Goal: Task Accomplishment & Management: Complete application form

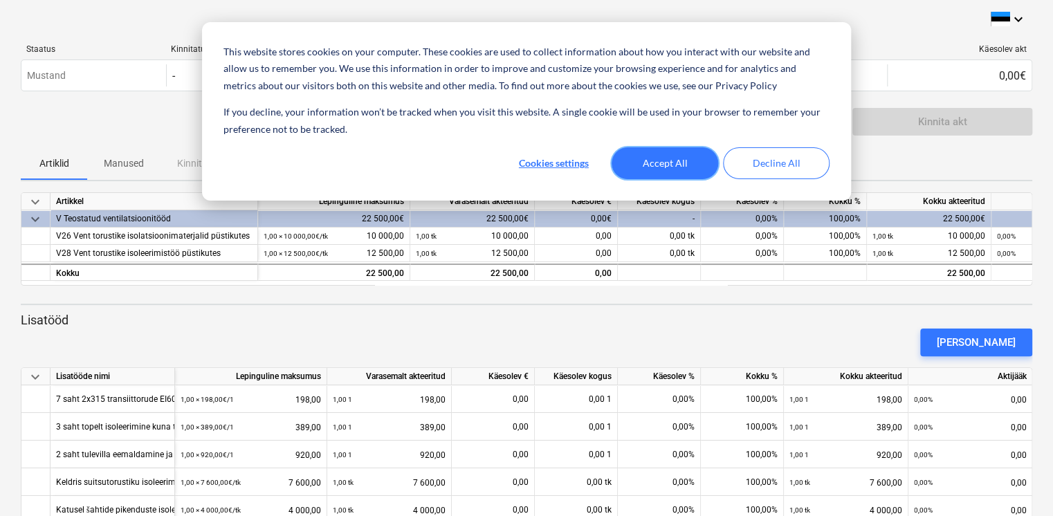
click at [675, 156] on button "Accept All" at bounding box center [665, 163] width 107 height 32
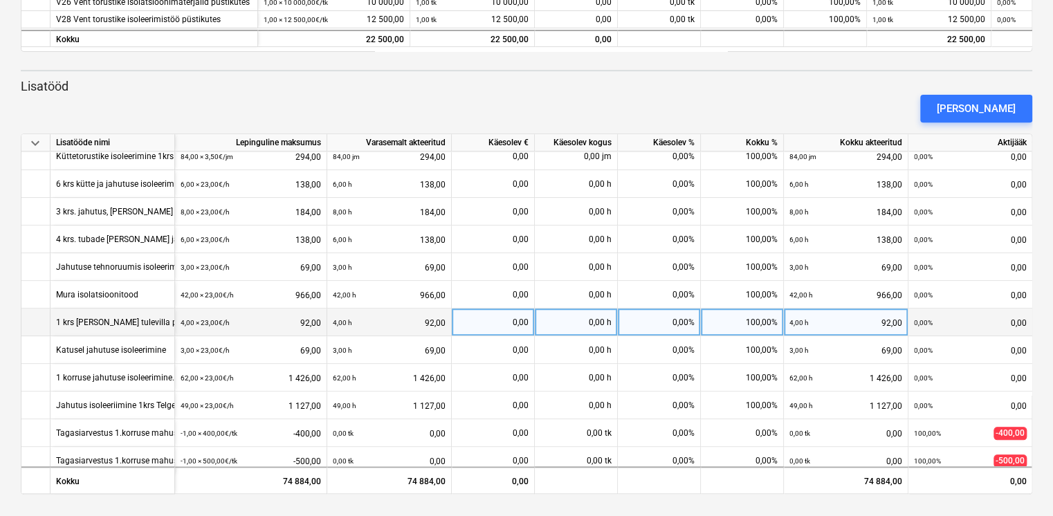
scroll to position [630, 0]
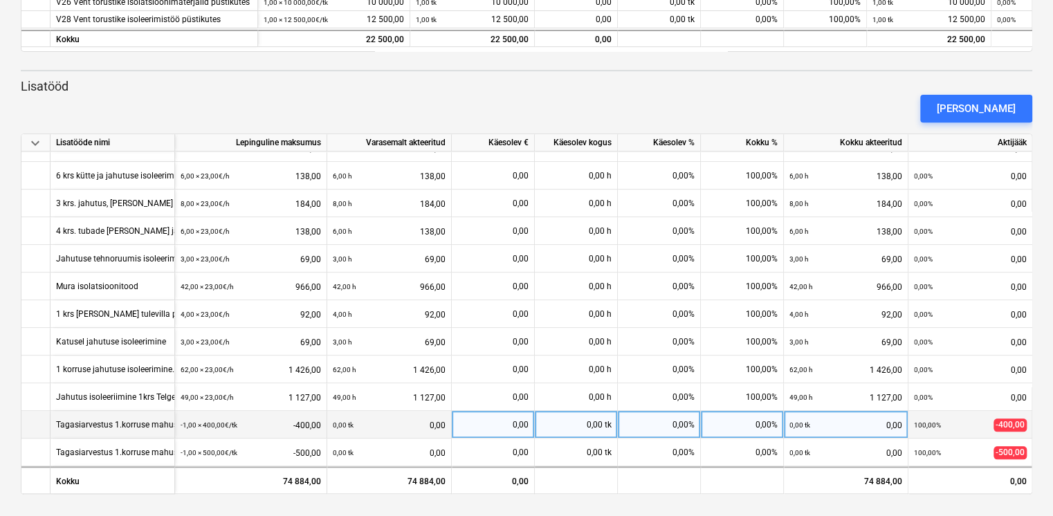
click at [149, 420] on div "Tagasiarvestus 1.korruse mahust MATERJAL" at bounding box center [139, 424] width 167 height 27
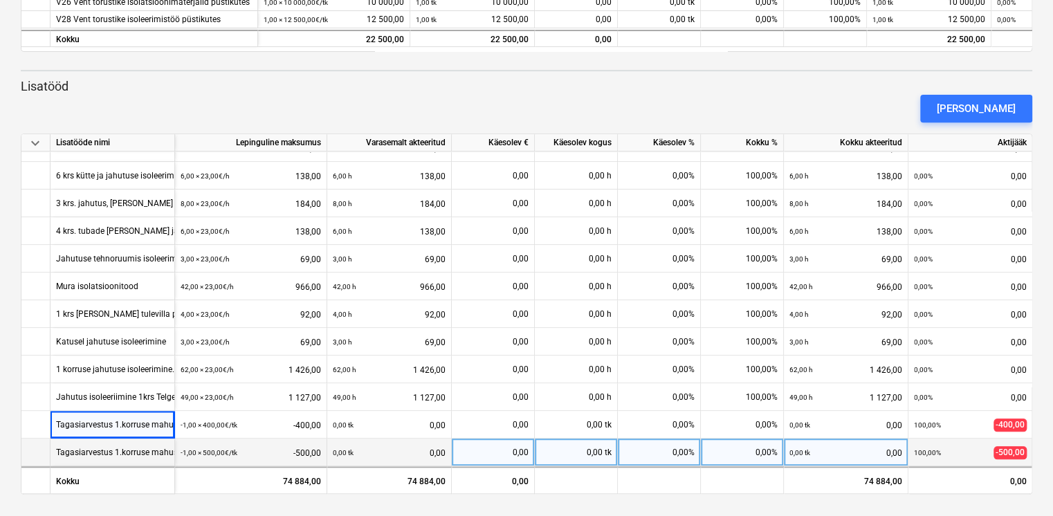
click at [149, 445] on div "Tagasiarvestus 1.korruse mahust PAIGALDUS" at bounding box center [141, 452] width 170 height 27
click at [416, 446] on div "0,00 tk 0,00" at bounding box center [389, 453] width 113 height 28
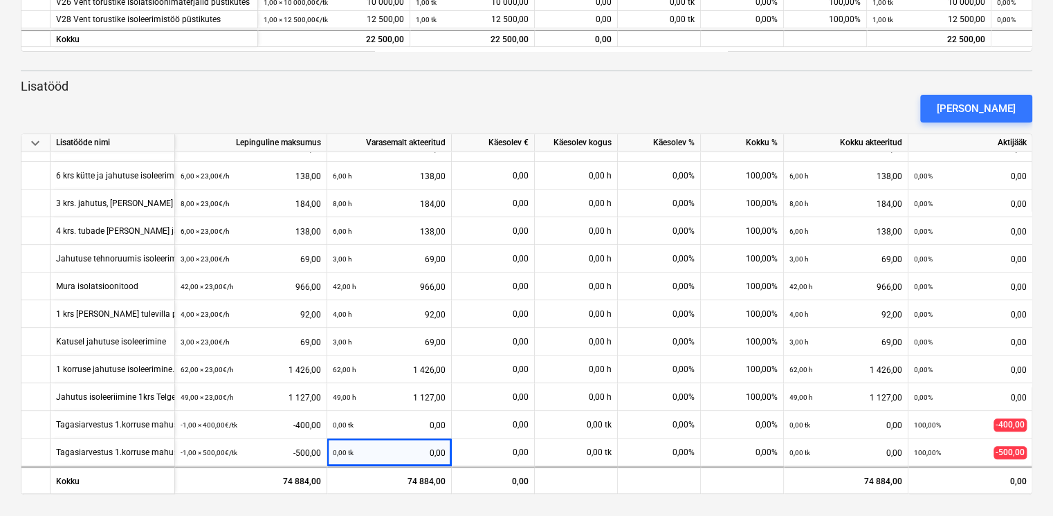
click at [575, 282] on html "This website stores cookies on your computer. These cookies are used to collect…" at bounding box center [526, 24] width 1053 height 516
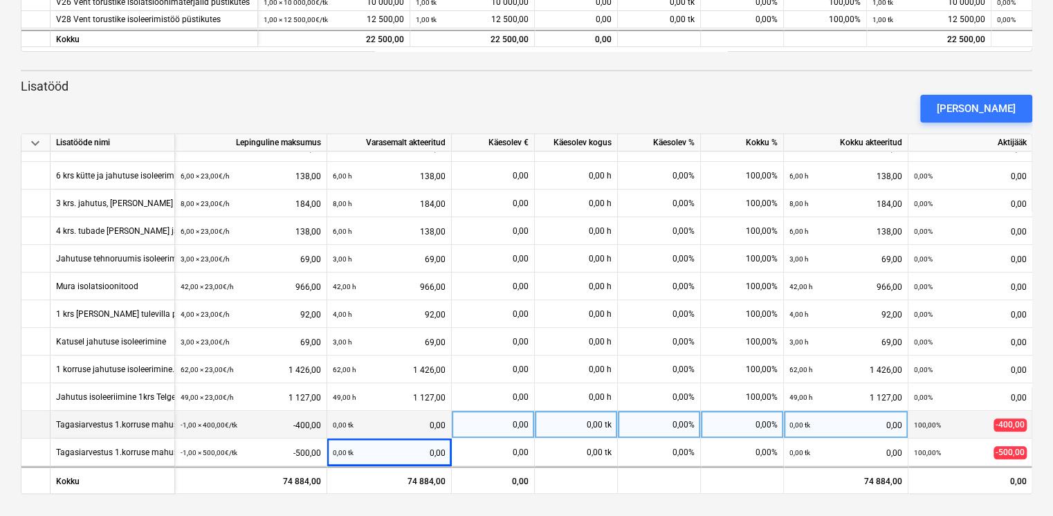
click at [441, 421] on div "0,00 tk 0,00" at bounding box center [389, 425] width 113 height 28
click at [437, 422] on div "0,00 tk 0,00" at bounding box center [389, 425] width 113 height 28
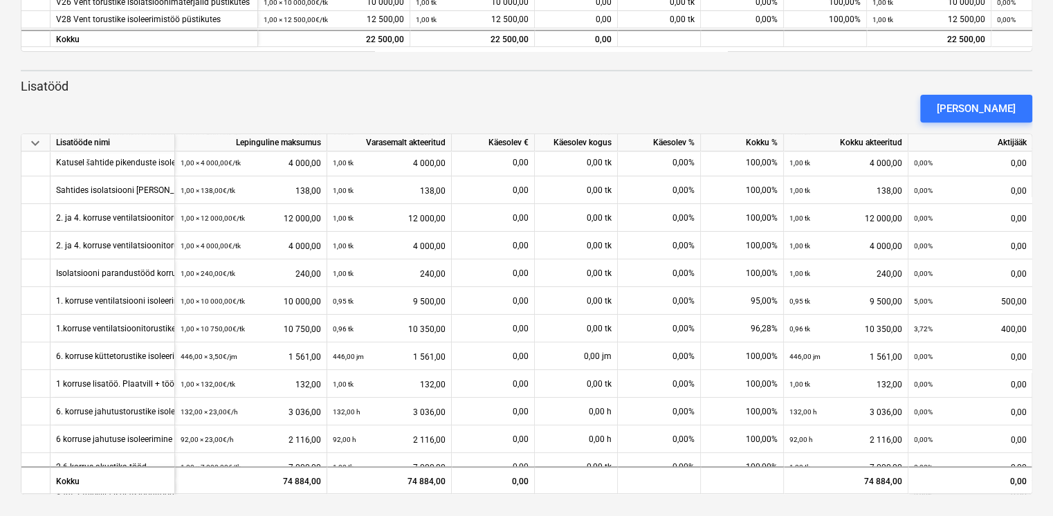
scroll to position [0, 0]
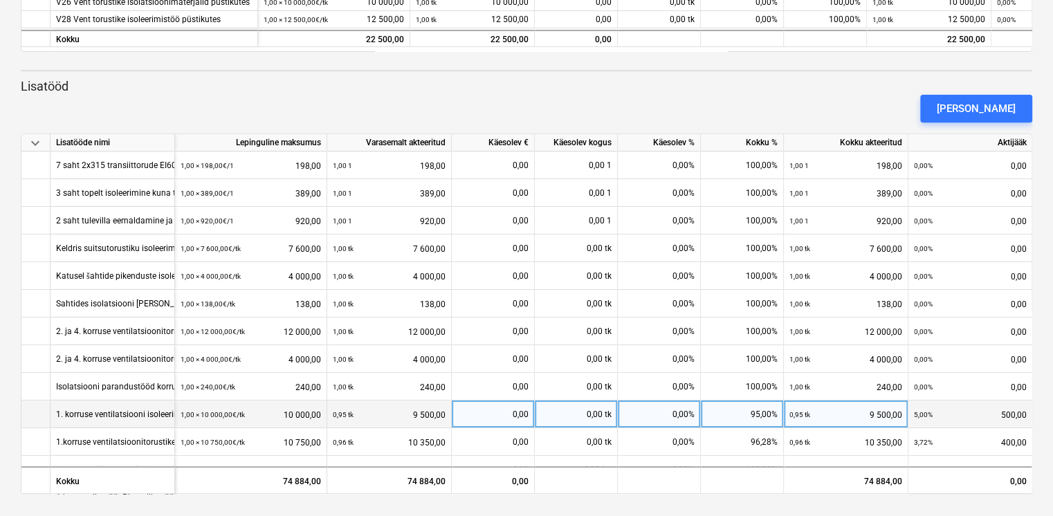
click at [510, 416] on div "0,00" at bounding box center [492, 415] width 71 height 28
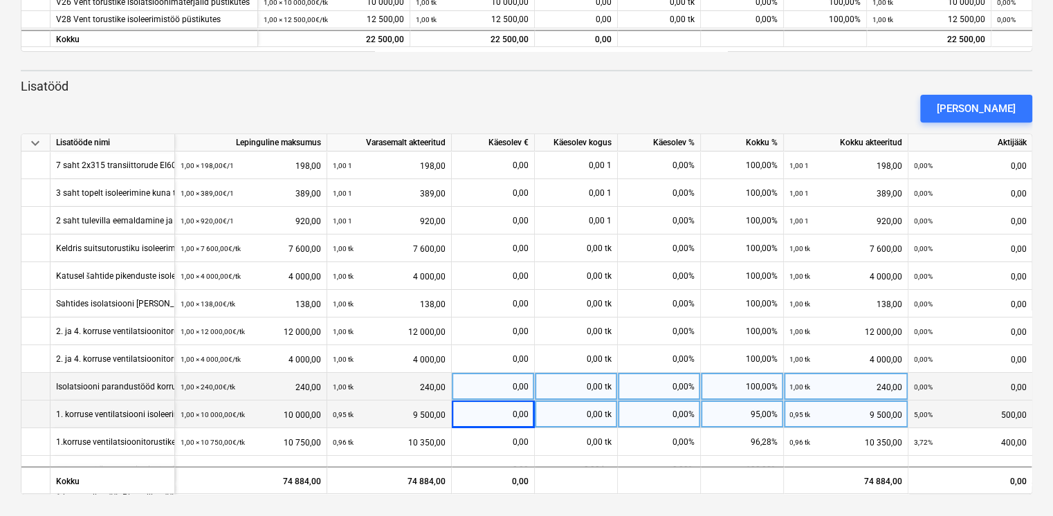
click at [511, 383] on div "0,00" at bounding box center [492, 387] width 71 height 28
click at [495, 422] on div "0,00" at bounding box center [492, 415] width 71 height 28
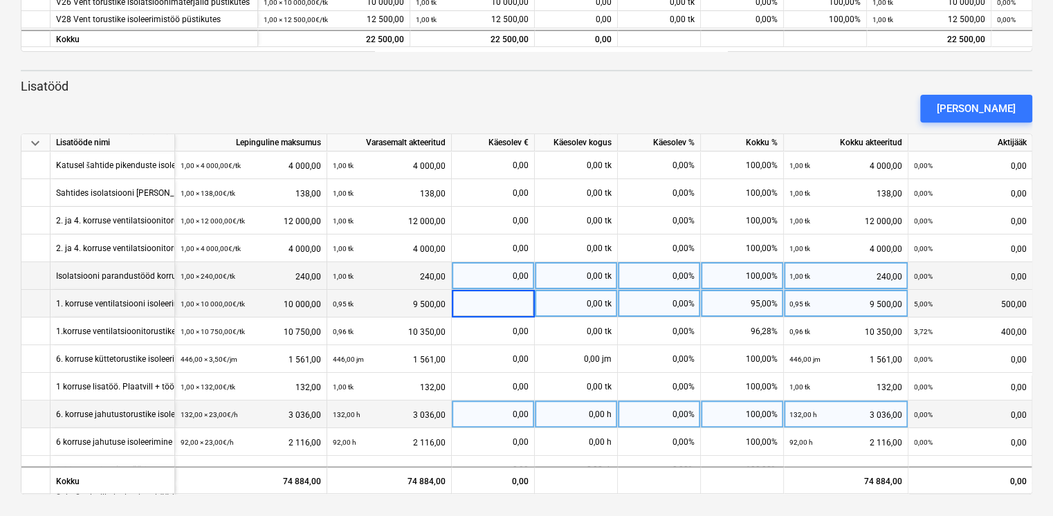
scroll to position [138, 0]
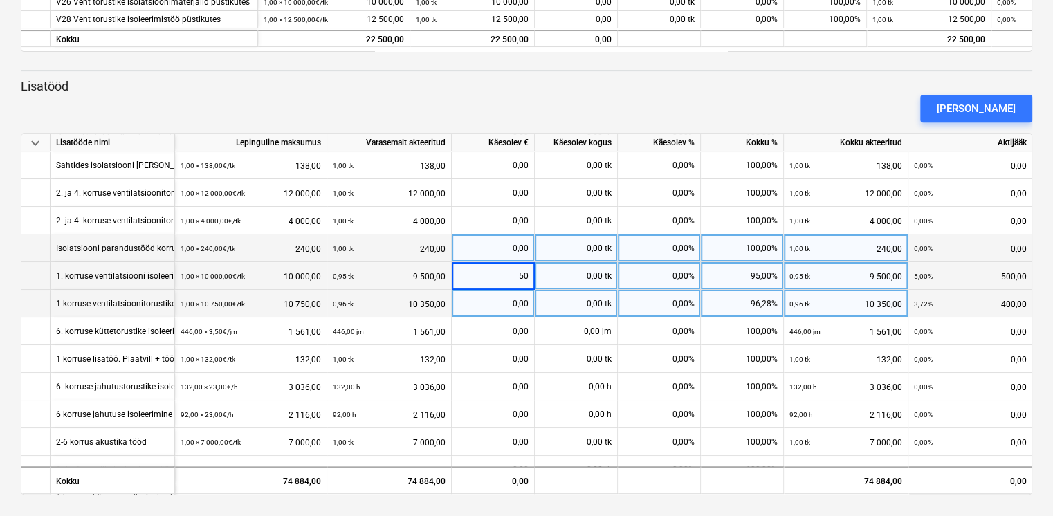
type input "500"
click at [517, 300] on div "0,00" at bounding box center [492, 304] width 71 height 28
click at [520, 297] on div "0,00" at bounding box center [492, 304] width 71 height 28
click at [520, 297] on input at bounding box center [493, 303] width 82 height 27
type input "400"
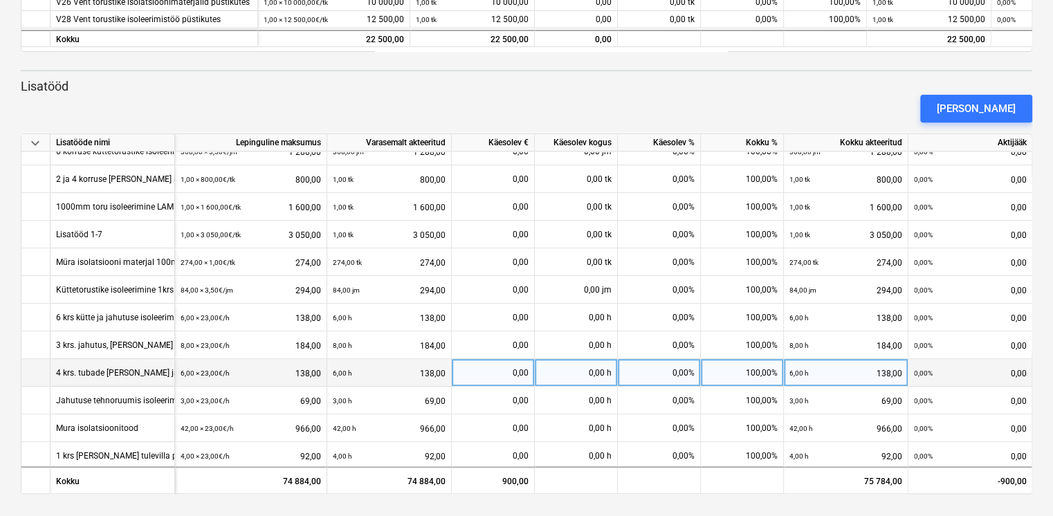
scroll to position [630, 0]
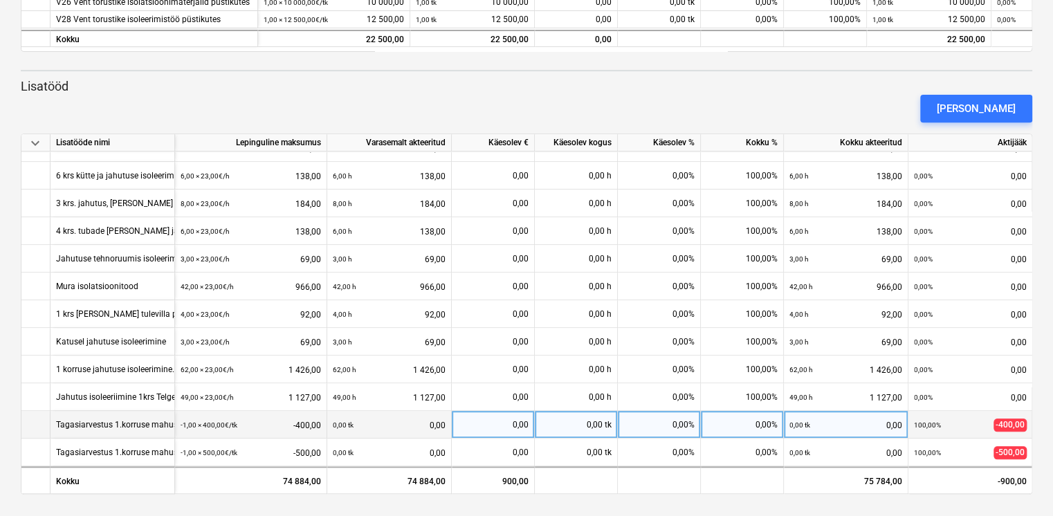
click at [516, 425] on div "0,00" at bounding box center [492, 425] width 71 height 28
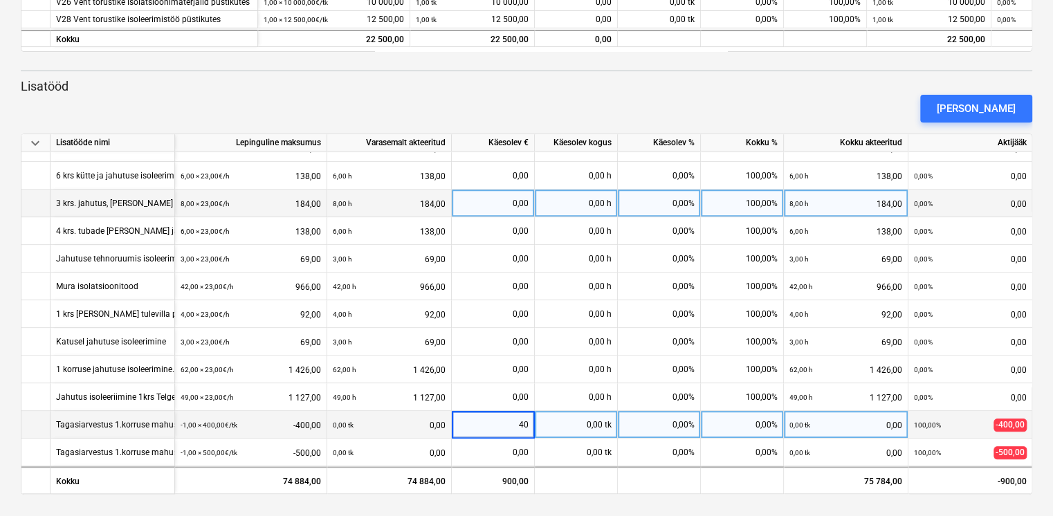
type input "400"
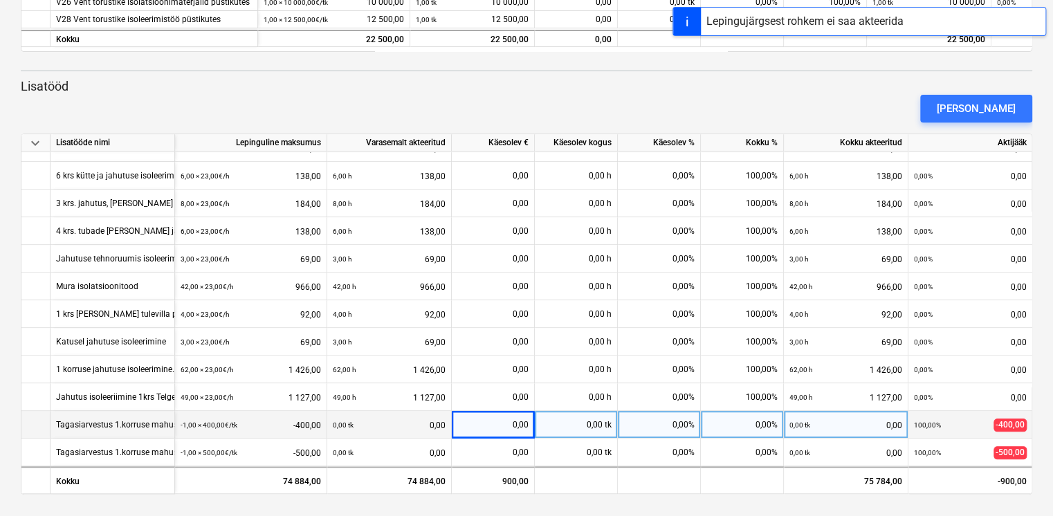
click at [508, 419] on div "0,00" at bounding box center [492, 425] width 71 height 28
click at [426, 419] on div "0,00 tk 0,00" at bounding box center [389, 425] width 113 height 28
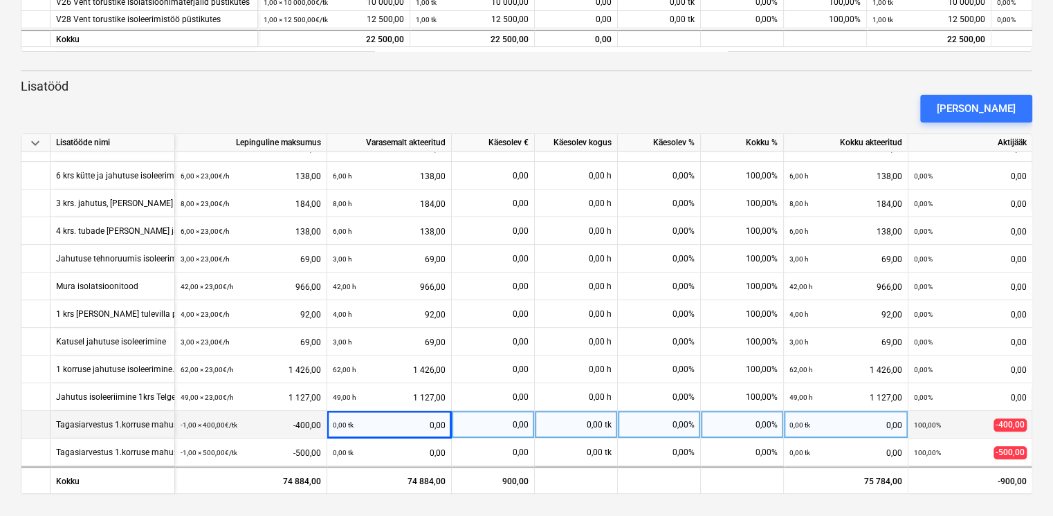
click at [430, 419] on div "0,00 tk 0,00" at bounding box center [389, 425] width 113 height 28
click at [517, 425] on div "0,00" at bounding box center [492, 425] width 71 height 28
click at [583, 421] on div "0,00 tk" at bounding box center [576, 425] width 83 height 28
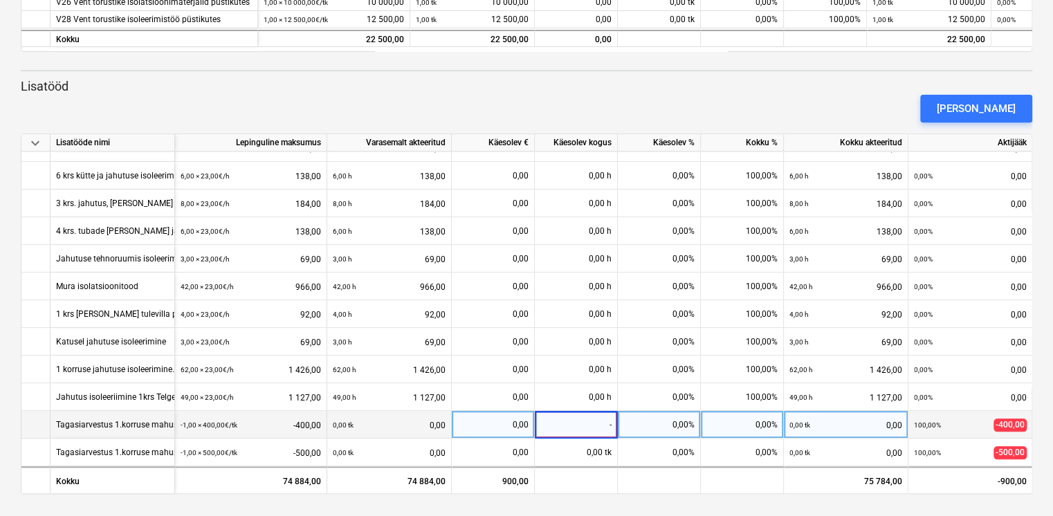
type input "-1"
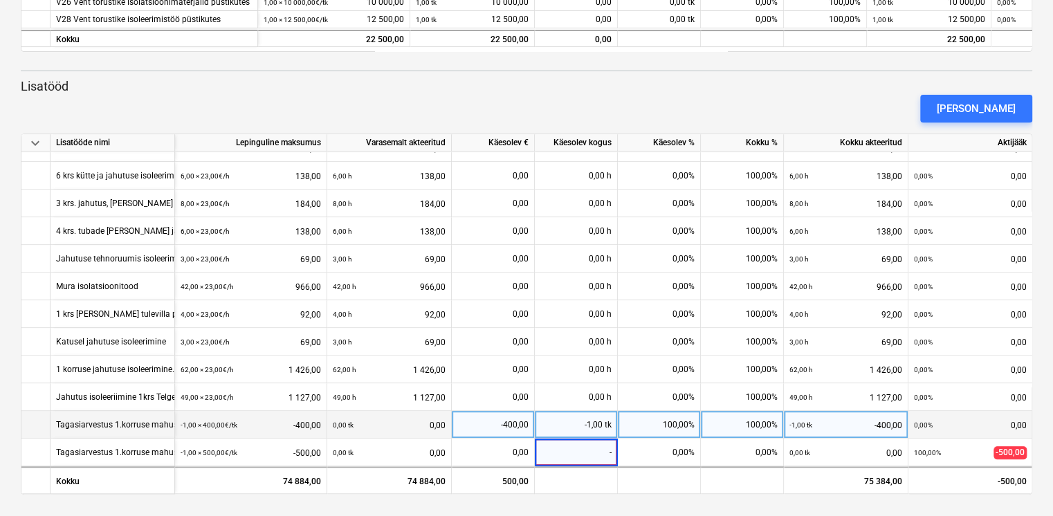
type input "-1"
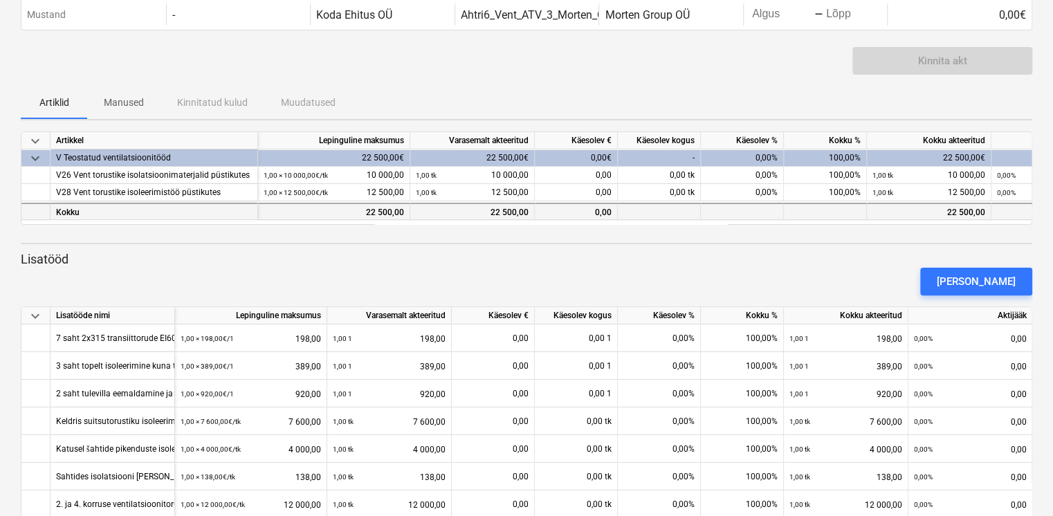
scroll to position [0, 0]
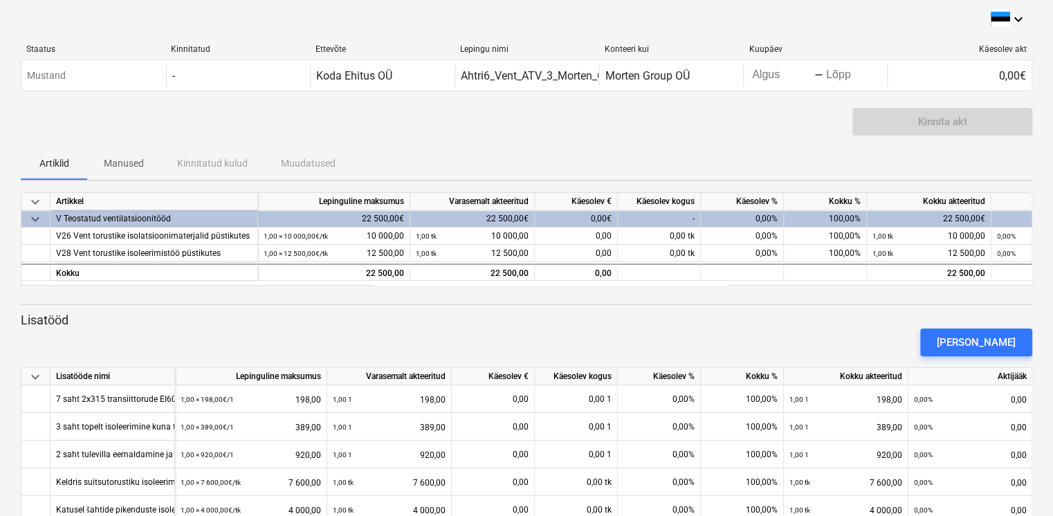
click at [927, 120] on div "Kinnita akt" at bounding box center [942, 122] width 180 height 28
click at [962, 338] on div "[PERSON_NAME]" at bounding box center [976, 342] width 79 height 18
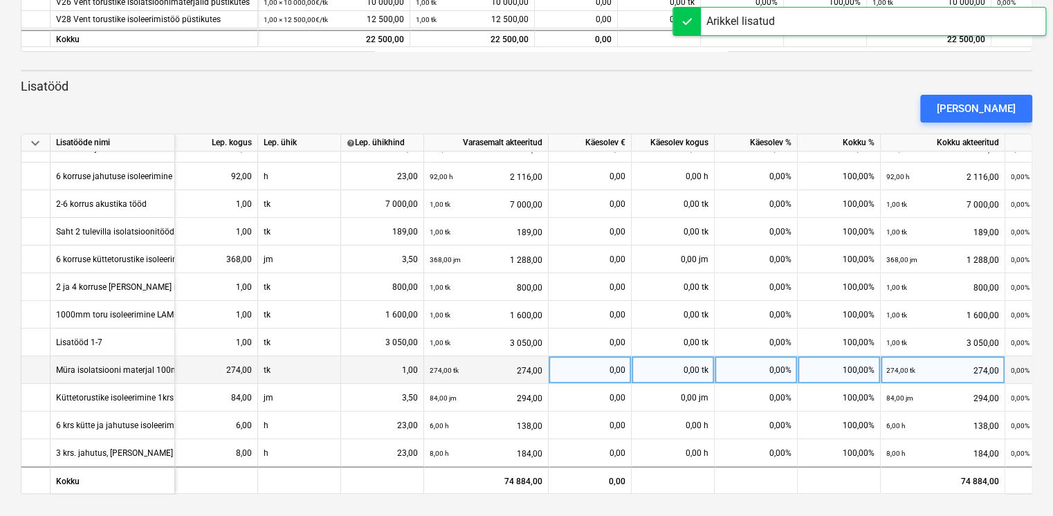
scroll to position [657, 0]
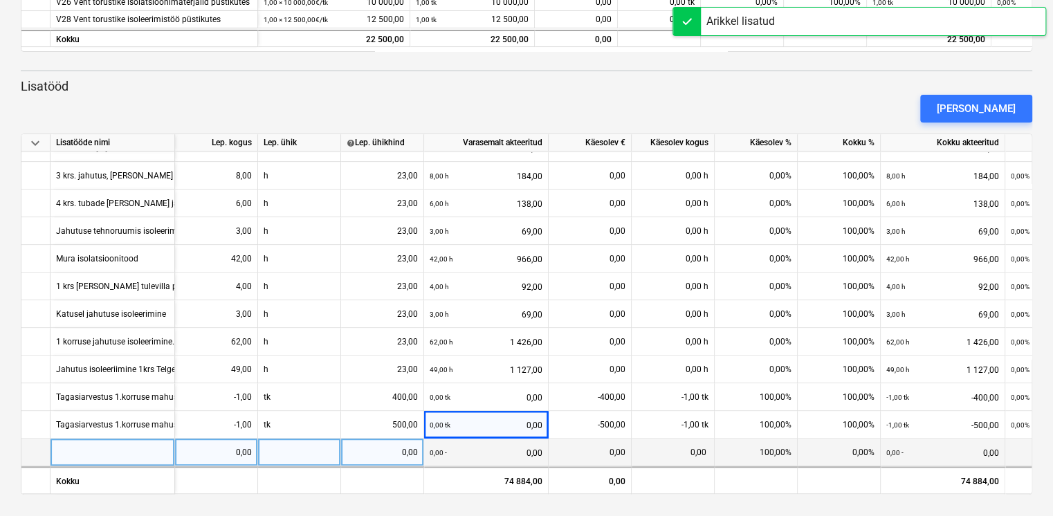
click at [95, 455] on div at bounding box center [113, 453] width 125 height 28
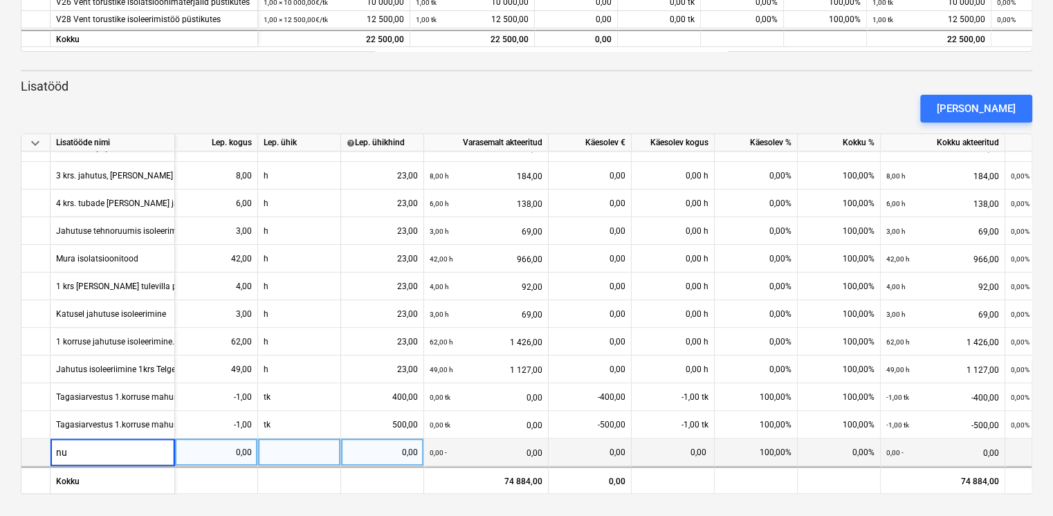
type input "n"
type input "Null töö"
type input "tk"
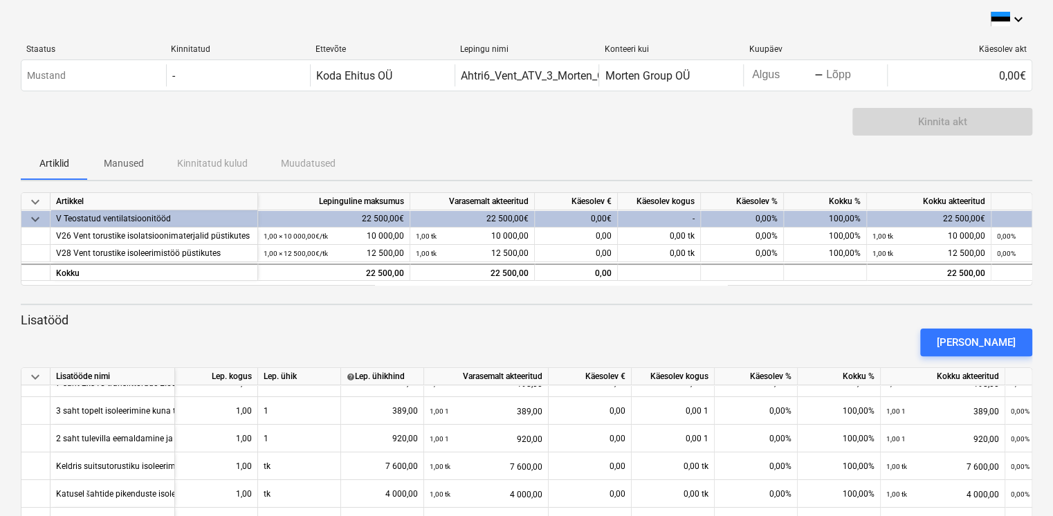
scroll to position [0, 0]
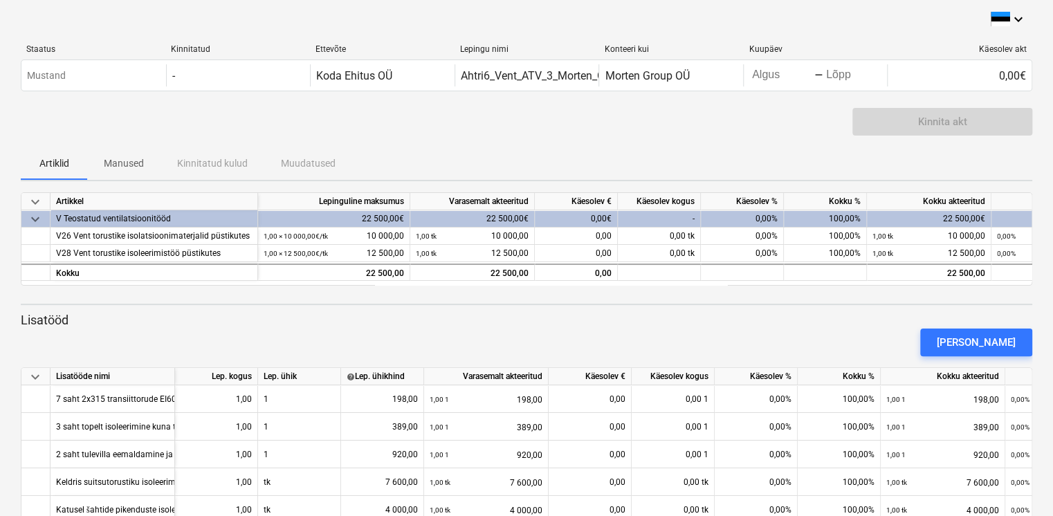
drag, startPoint x: 537, startPoint y: 125, endPoint x: 544, endPoint y: 133, distance: 10.8
click at [537, 125] on div "Kinnita akt" at bounding box center [526, 127] width 1011 height 39
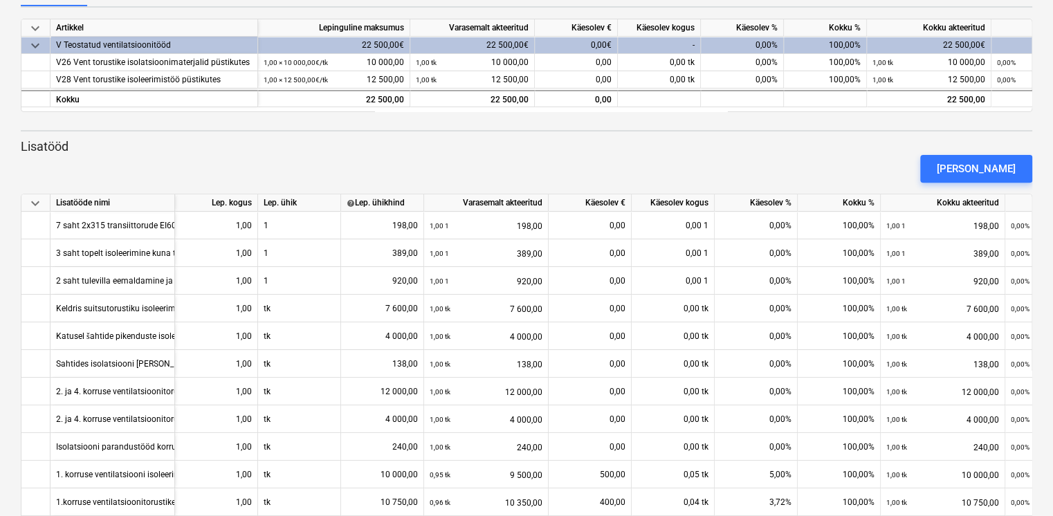
scroll to position [234, 0]
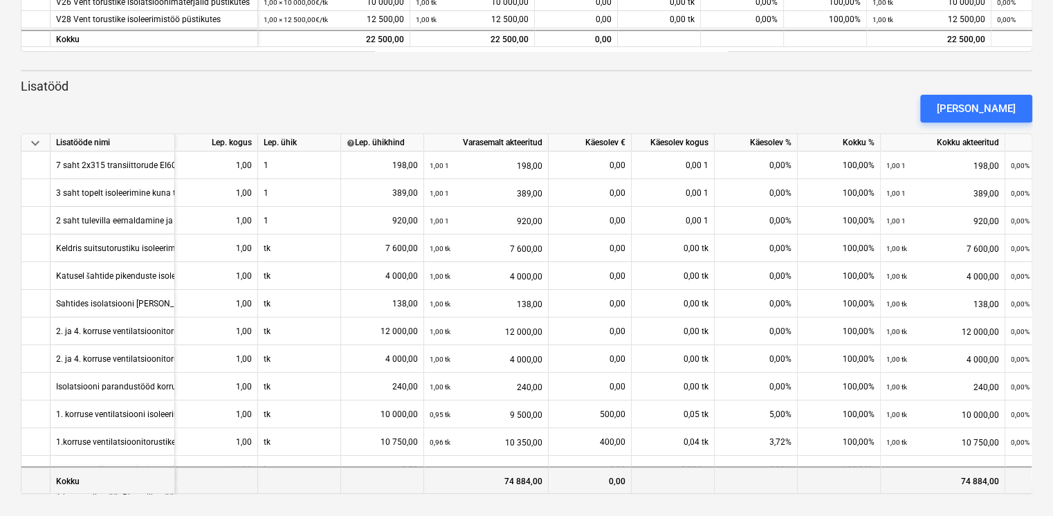
click at [532, 484] on div "74 884,00" at bounding box center [486, 480] width 125 height 28
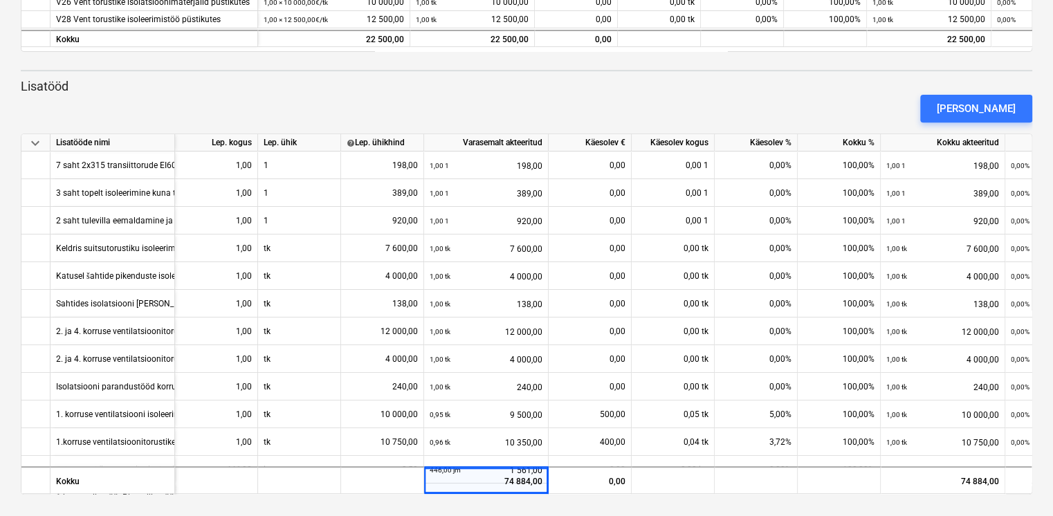
click at [616, 499] on div "keyboard_arrow_down Staatus Kinnitatud Ettevõte Lepingu nimi Konteeri kui Kuupä…" at bounding box center [526, 141] width 1053 height 751
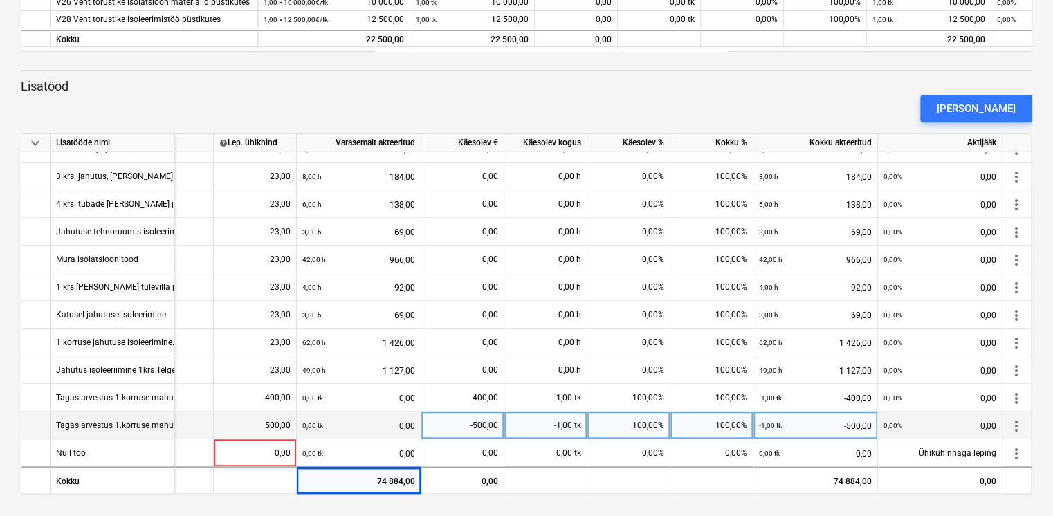
scroll to position [657, 131]
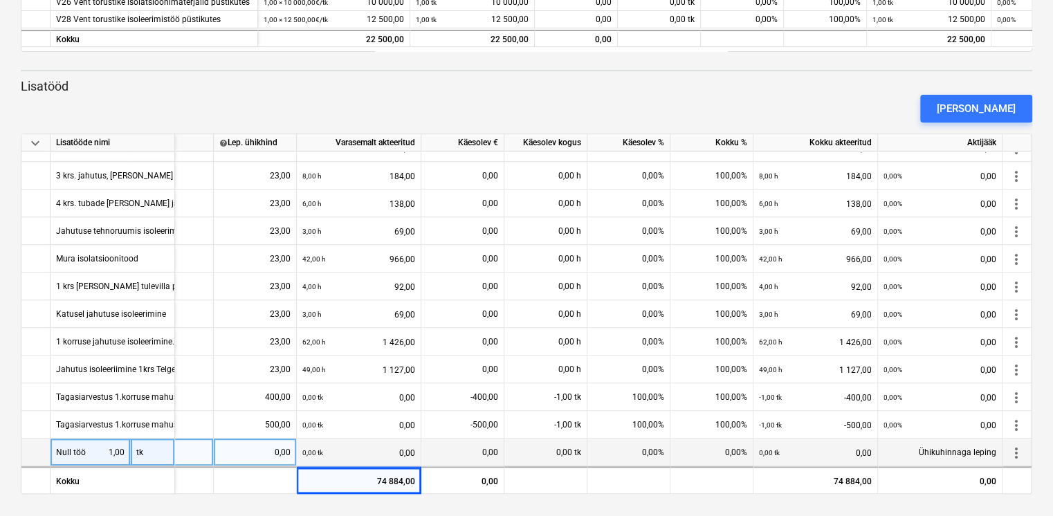
click at [396, 442] on div "0,00 tk 0,00" at bounding box center [358, 453] width 113 height 28
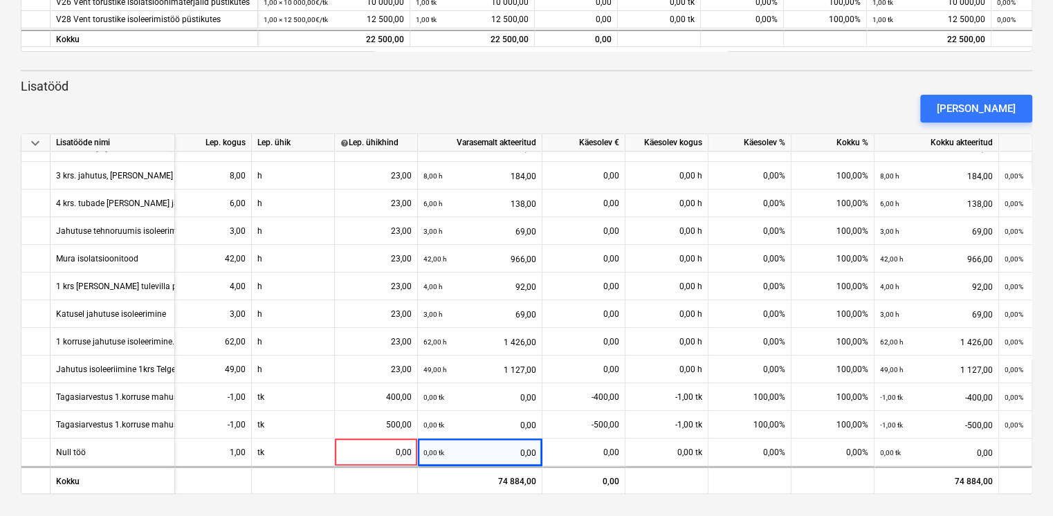
scroll to position [657, 0]
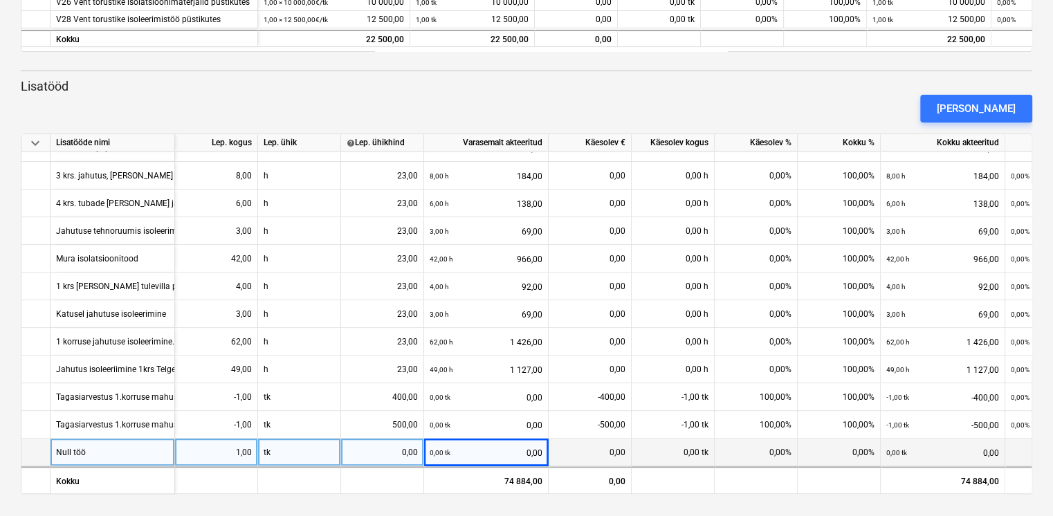
click at [383, 450] on div "0,00" at bounding box center [382, 453] width 71 height 28
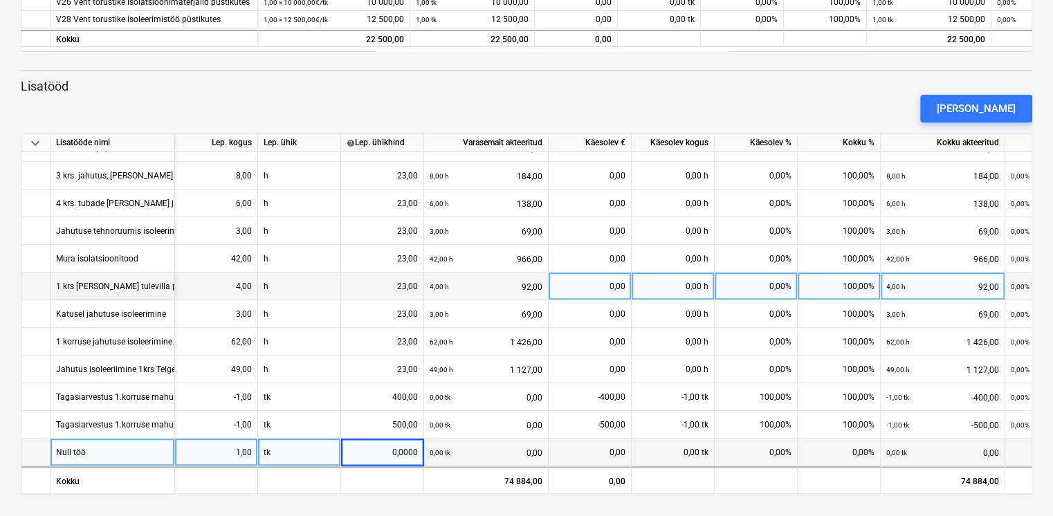
type input "0,00001"
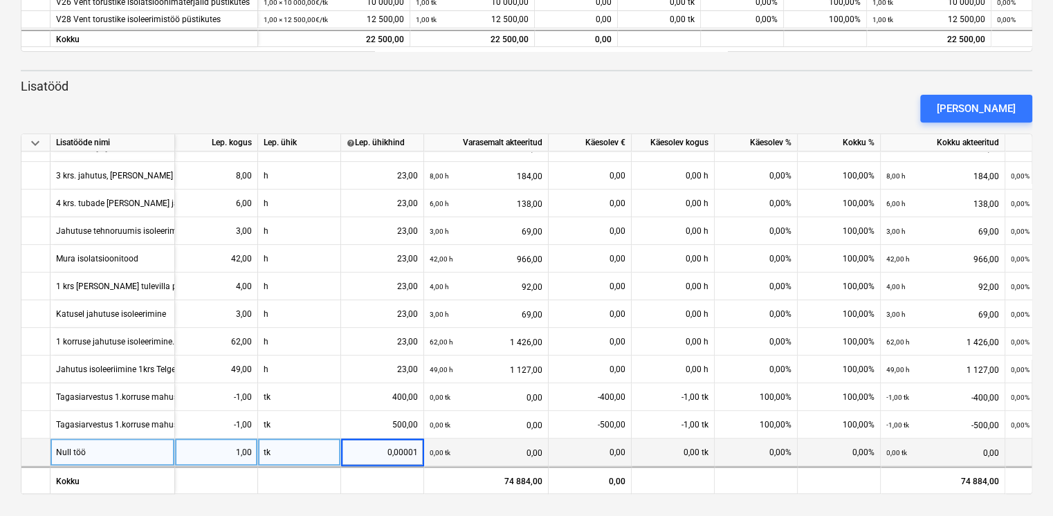
click at [600, 450] on div "0,00" at bounding box center [589, 453] width 71 height 28
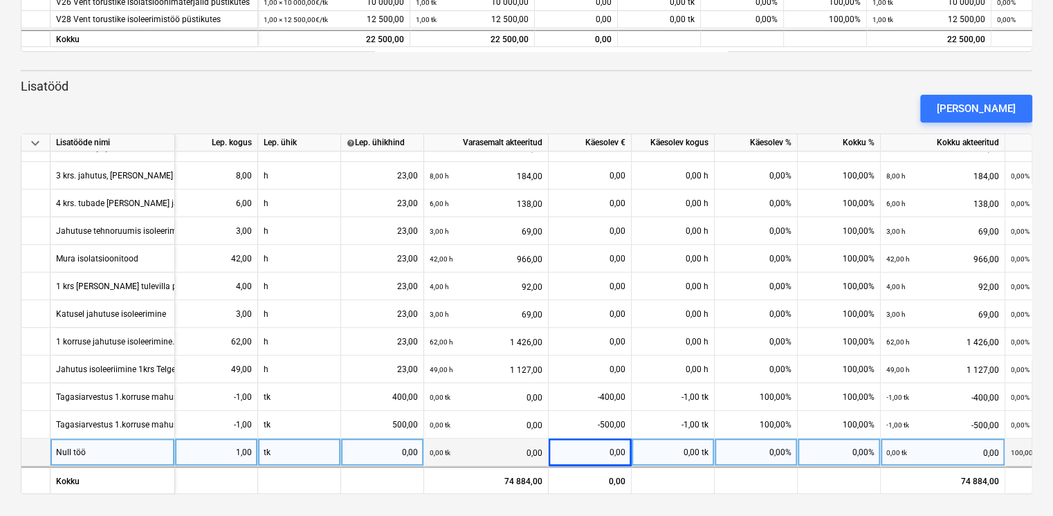
click at [687, 448] on div "0,00 tk" at bounding box center [673, 453] width 83 height 28
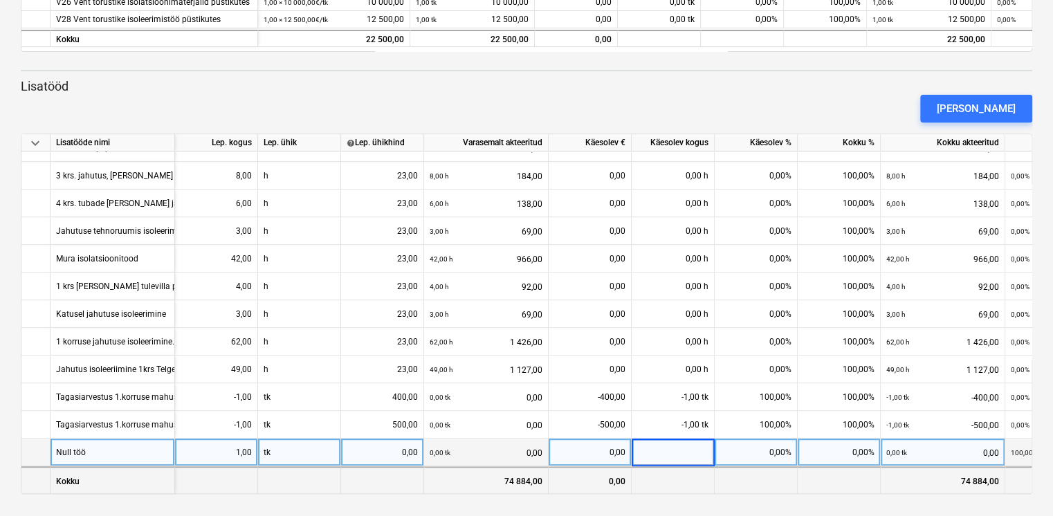
type input "1"
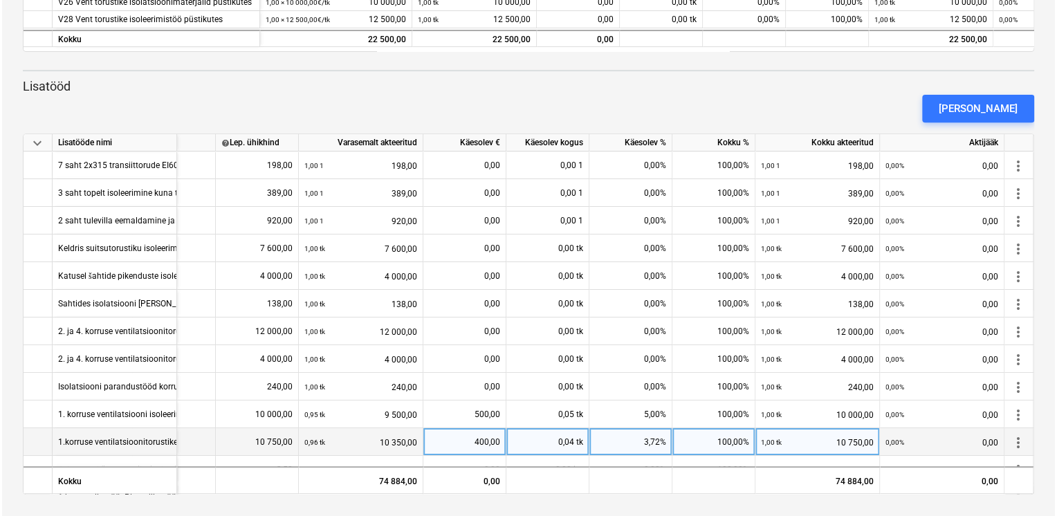
scroll to position [0, 0]
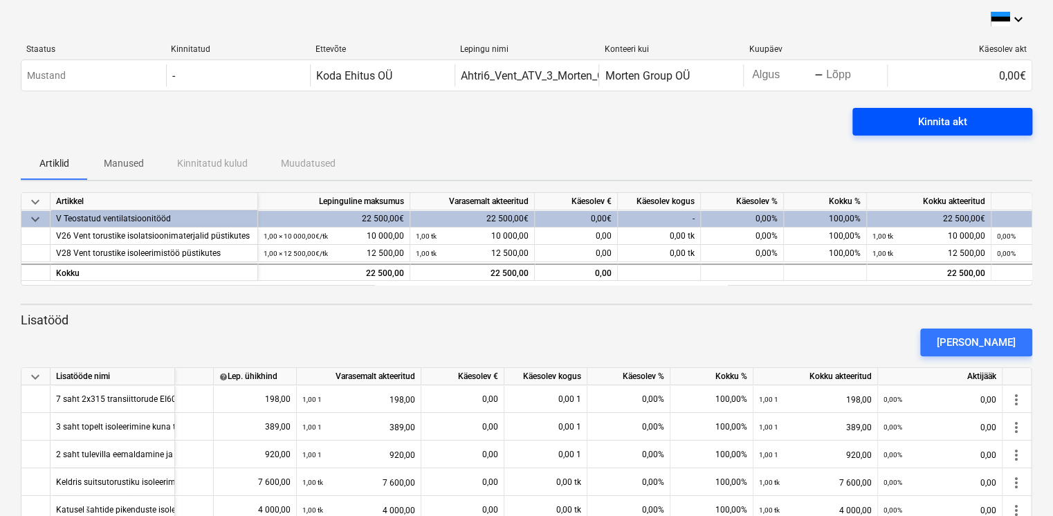
click at [924, 131] on button "Kinnita akt" at bounding box center [942, 122] width 180 height 28
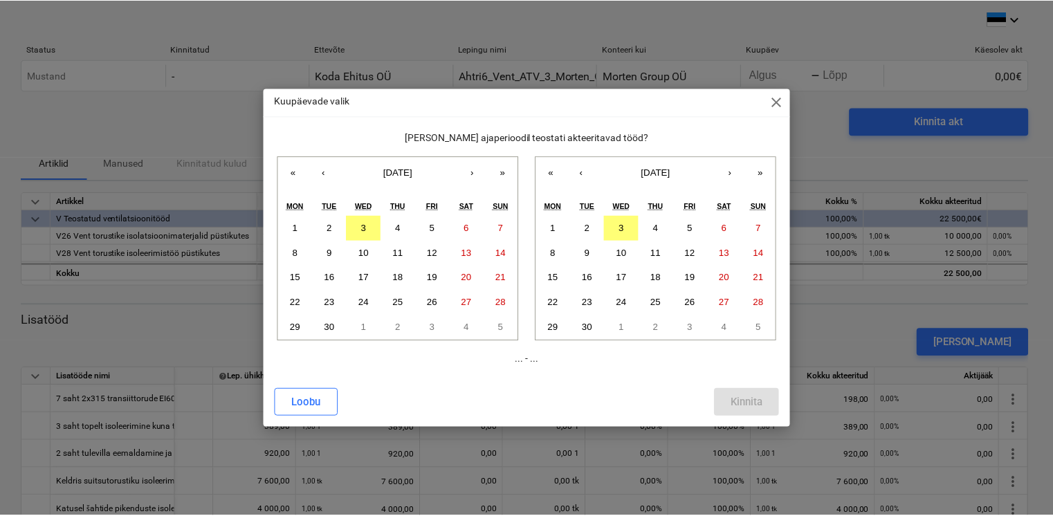
scroll to position [0, 131]
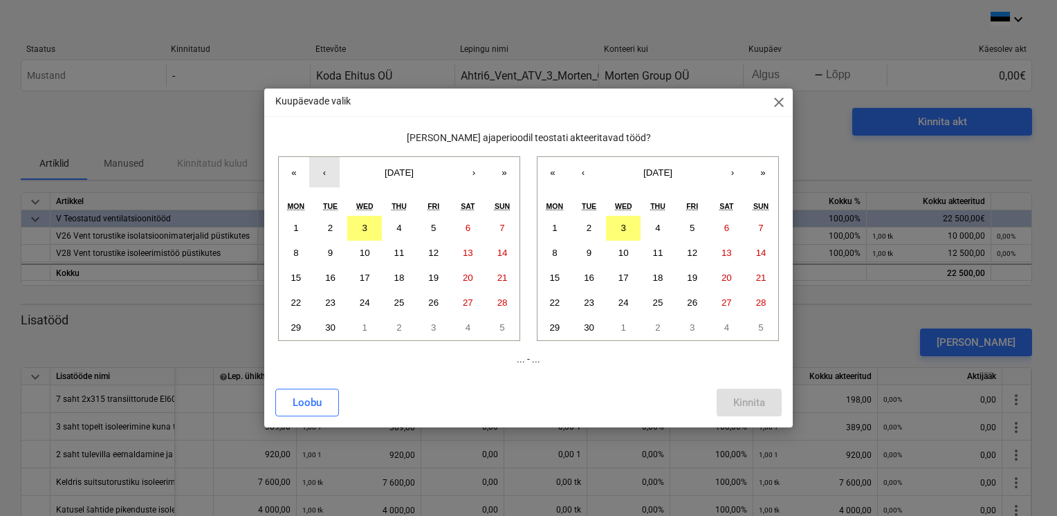
click at [319, 176] on button "‹" at bounding box center [324, 172] width 30 height 30
click at [437, 230] on button "1" at bounding box center [433, 228] width 35 height 25
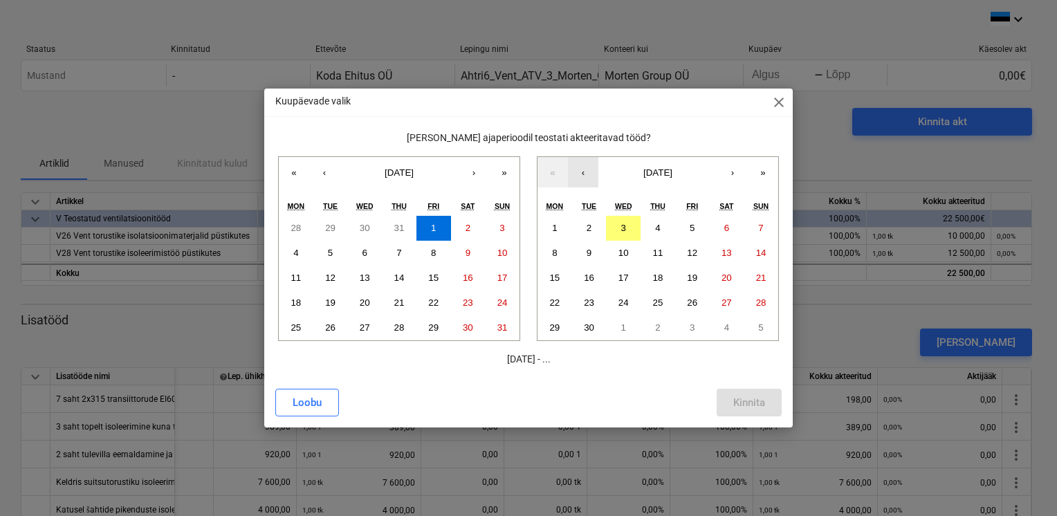
drag, startPoint x: 587, startPoint y: 172, endPoint x: 585, endPoint y: 185, distance: 13.9
click at [587, 172] on button "‹" at bounding box center [583, 172] width 30 height 30
click at [759, 331] on abbr "31" at bounding box center [761, 327] width 10 height 10
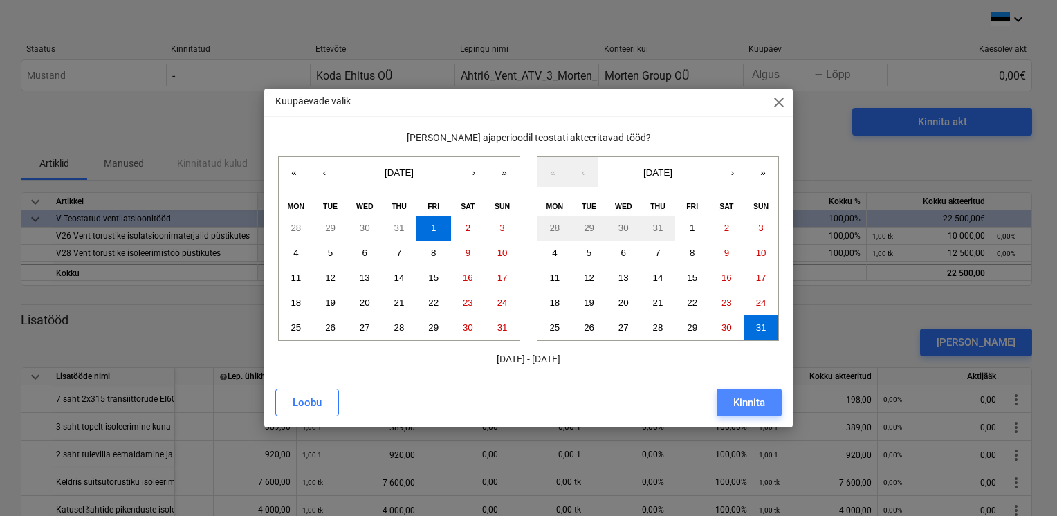
click at [736, 406] on div "Kinnita" at bounding box center [749, 403] width 32 height 18
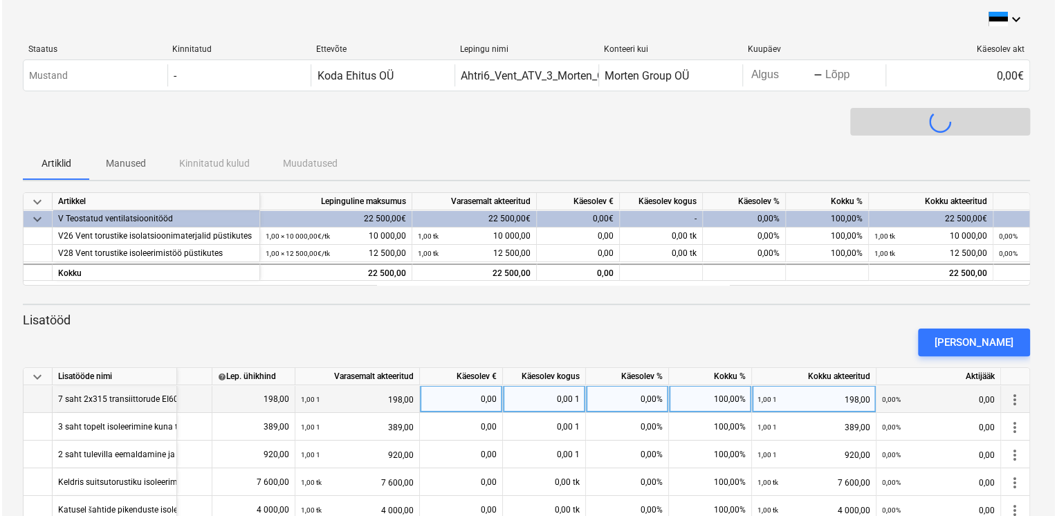
scroll to position [0, 127]
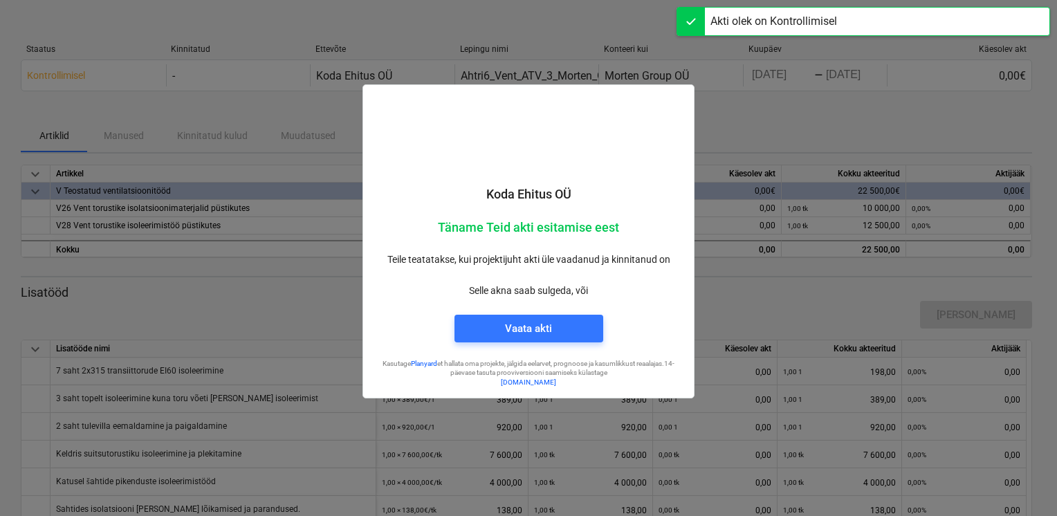
click at [793, 118] on div at bounding box center [528, 258] width 1057 height 516
click at [318, 309] on div at bounding box center [528, 258] width 1057 height 516
